Goal: Manage account settings

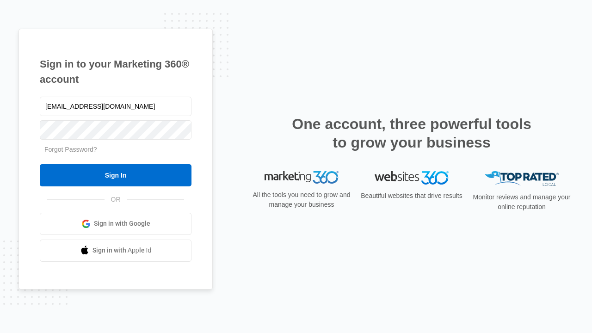
type input "dankie614@gmail.com"
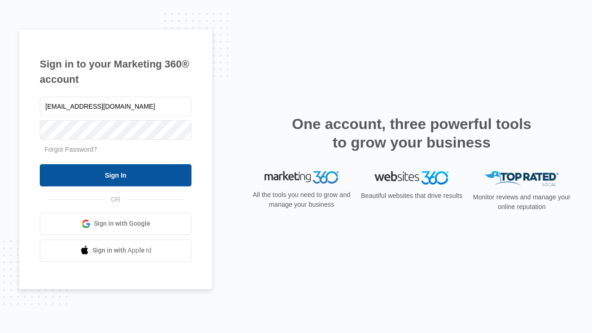
click at [116, 175] on input "Sign In" at bounding box center [116, 175] width 152 height 22
